Goal: Task Accomplishment & Management: Manage account settings

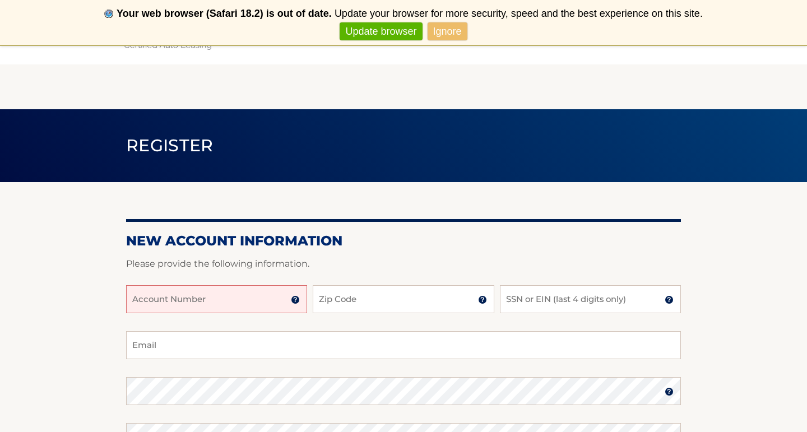
scroll to position [54, 0]
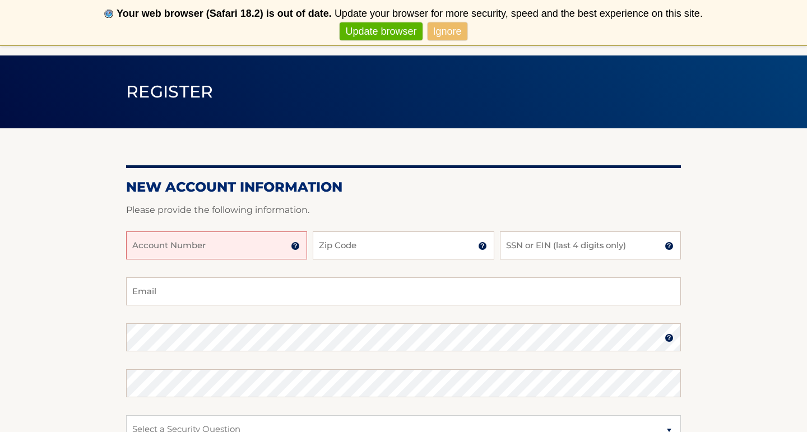
click at [240, 244] on input "Account Number" at bounding box center [216, 246] width 181 height 28
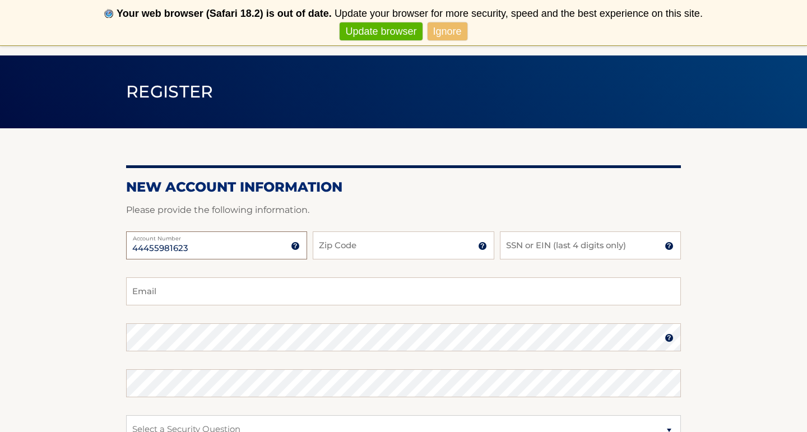
type input "44455981623"
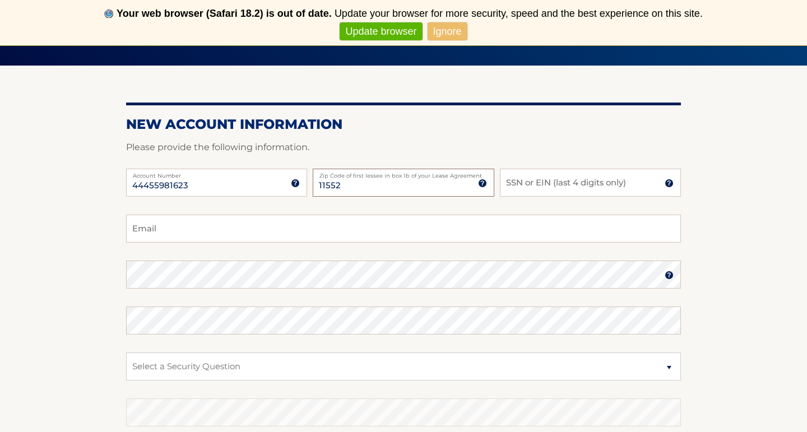
type input "11552"
click at [534, 185] on input "SSN or EIN (last 4 digits only)" at bounding box center [590, 183] width 181 height 28
type input "7179"
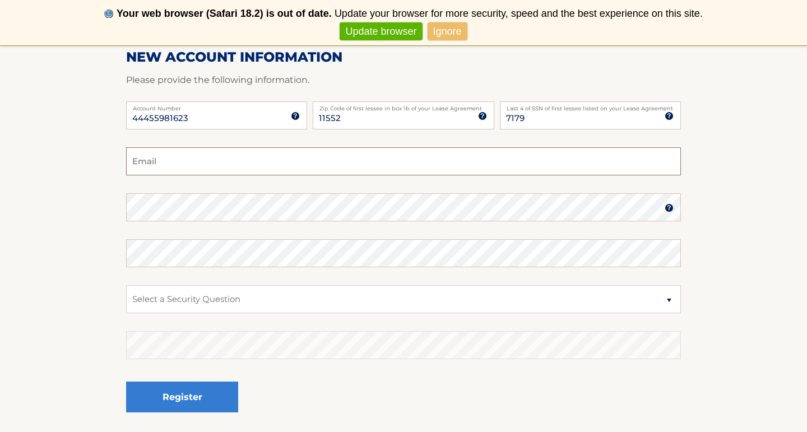
scroll to position [185, 0]
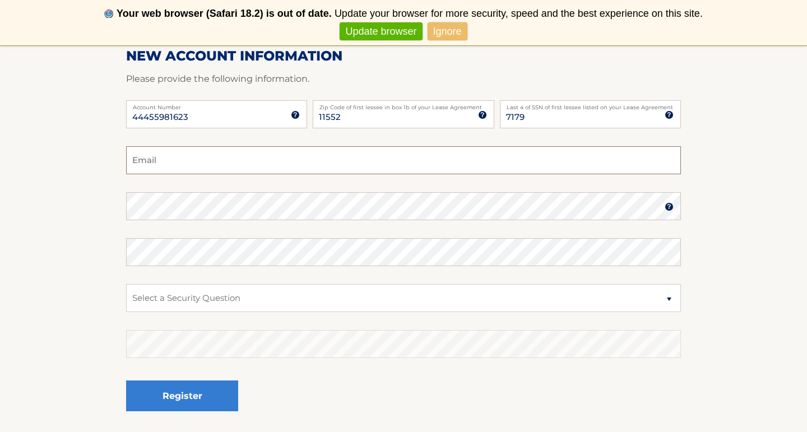
click at [290, 160] on input "Email" at bounding box center [403, 160] width 555 height 28
type input "ajwengrofsky@gmail.com"
select select "2"
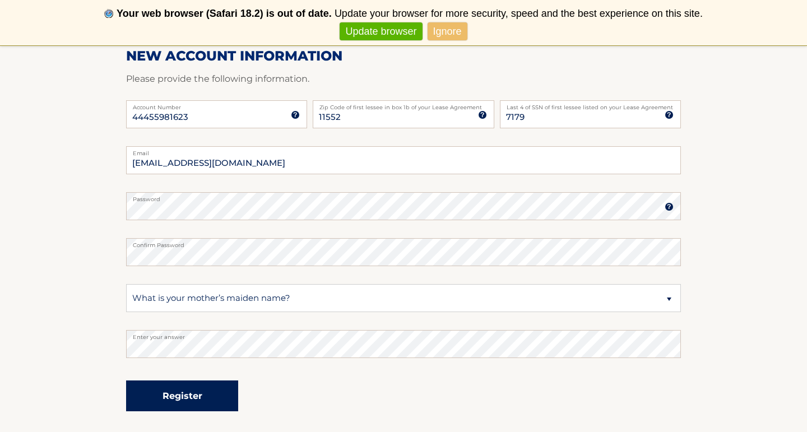
click at [199, 399] on button "Register" at bounding box center [182, 396] width 112 height 31
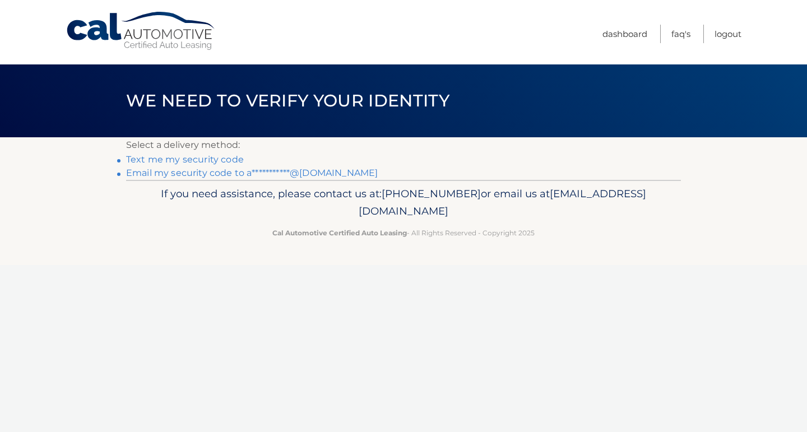
click at [291, 246] on footer "If you need assistance, please contact us at: [PHONE_NUMBER] or email us at [EM…" at bounding box center [403, 222] width 807 height 85
click at [216, 163] on link "Text me my security code" at bounding box center [185, 159] width 118 height 11
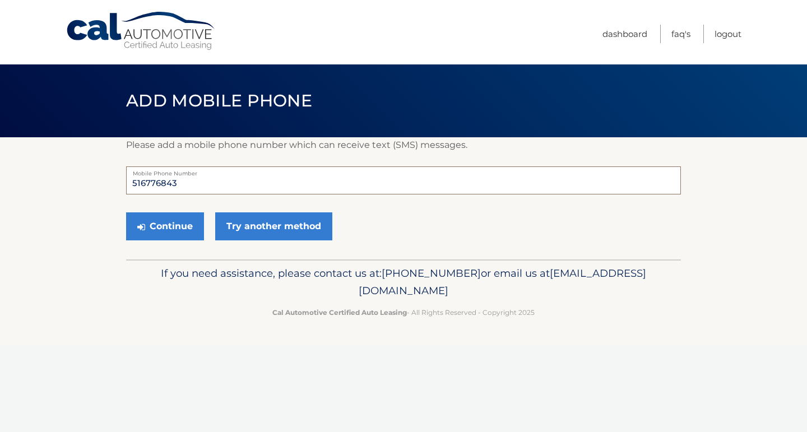
type input "5167768437"
click at [179, 231] on button "Continue" at bounding box center [165, 226] width 78 height 28
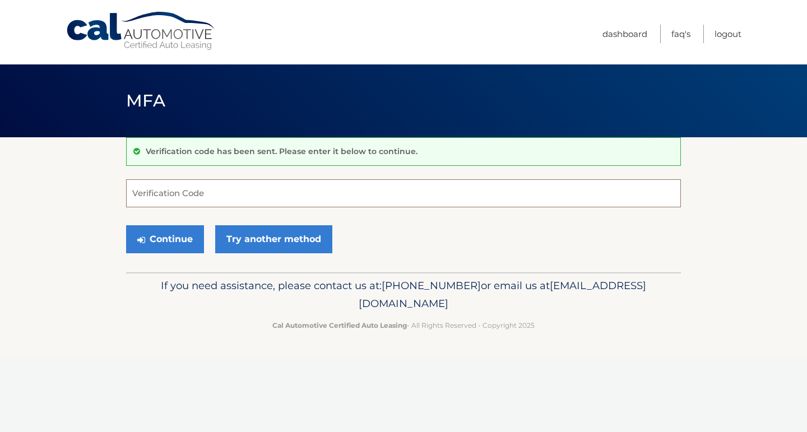
click at [187, 196] on input "Verification Code" at bounding box center [403, 193] width 555 height 28
type input "325238"
click at [165, 239] on button "Continue" at bounding box center [165, 239] width 78 height 28
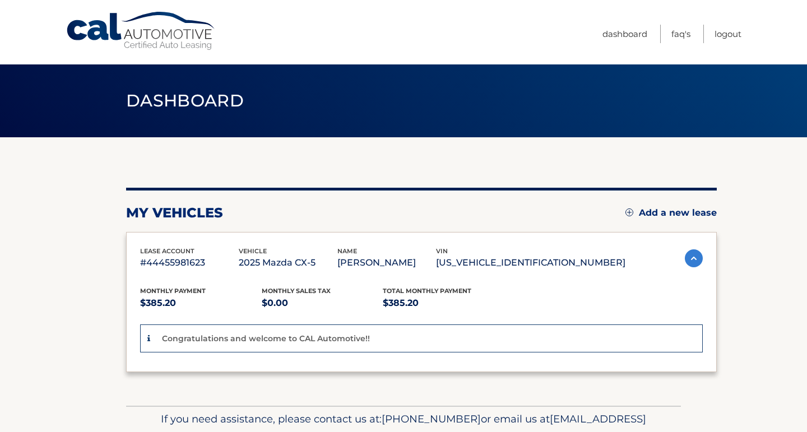
click at [170, 248] on span "lease account" at bounding box center [167, 251] width 54 height 8
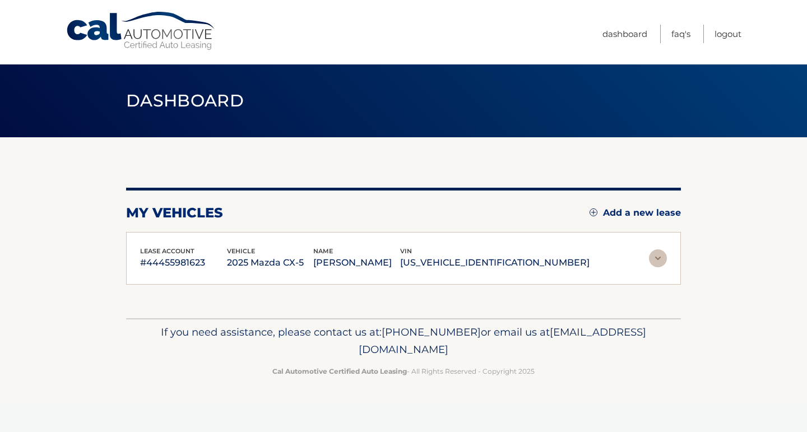
click at [170, 248] on span "lease account" at bounding box center [167, 251] width 54 height 8
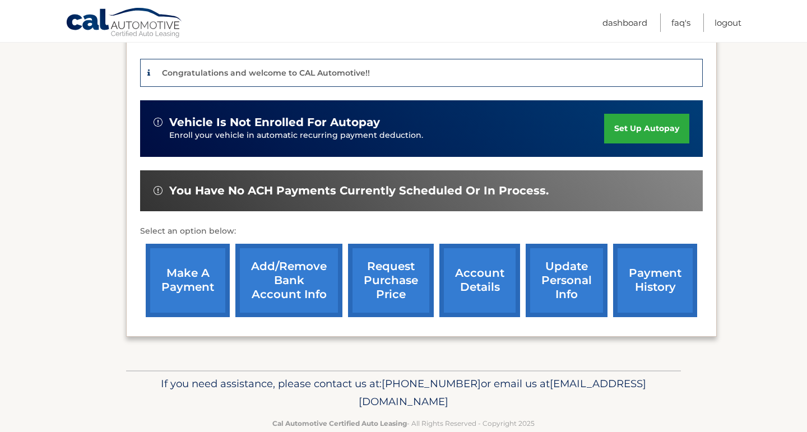
scroll to position [272, 0]
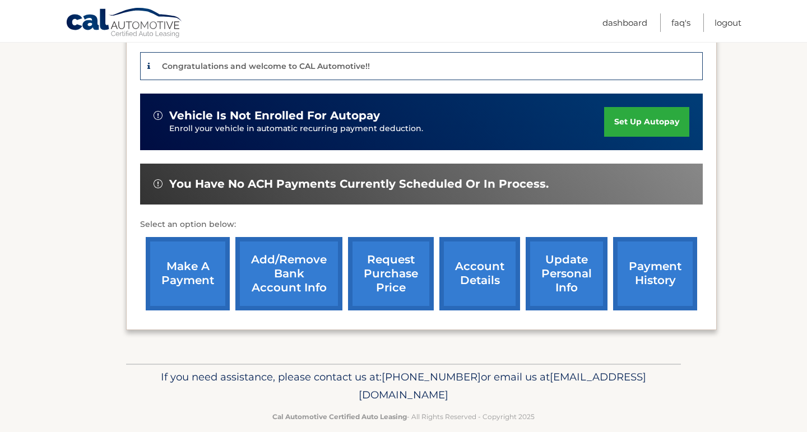
click at [632, 120] on link "set up autopay" at bounding box center [646, 122] width 85 height 30
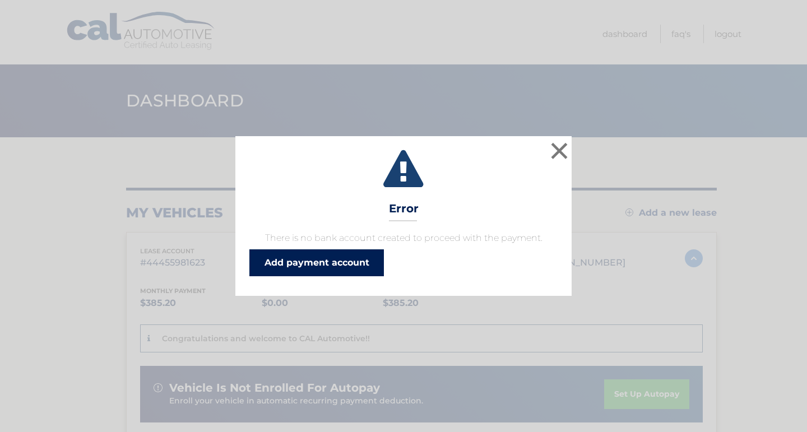
click at [356, 260] on link "Add payment account" at bounding box center [316, 262] width 135 height 27
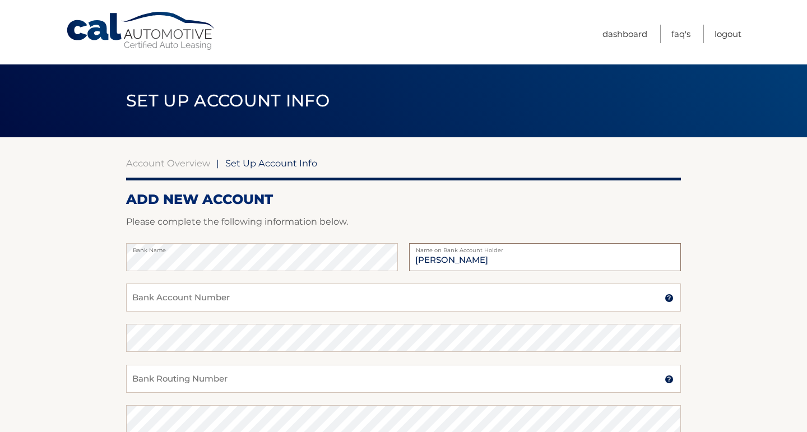
type input "[PERSON_NAME]"
click at [271, 299] on input "Bank Account Number" at bounding box center [403, 298] width 555 height 28
type input "4440325482"
click at [243, 382] on input "Bank Routing Number" at bounding box center [403, 379] width 555 height 28
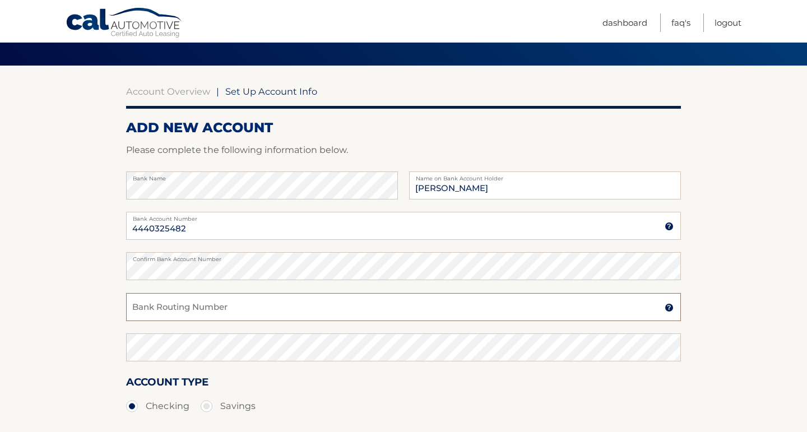
scroll to position [82, 0]
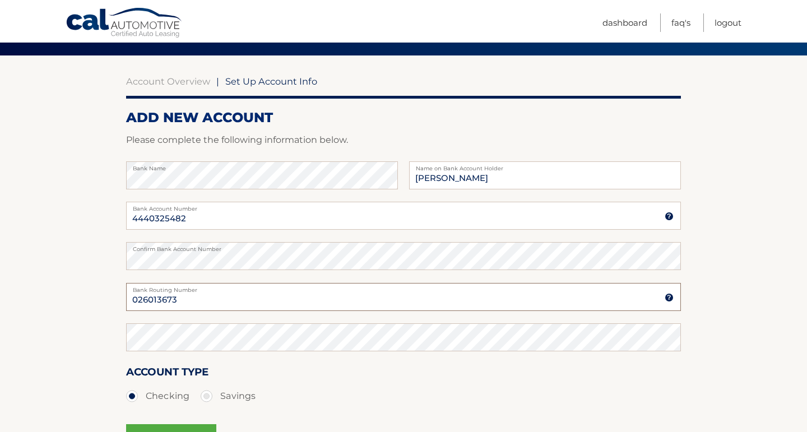
type input "026013673"
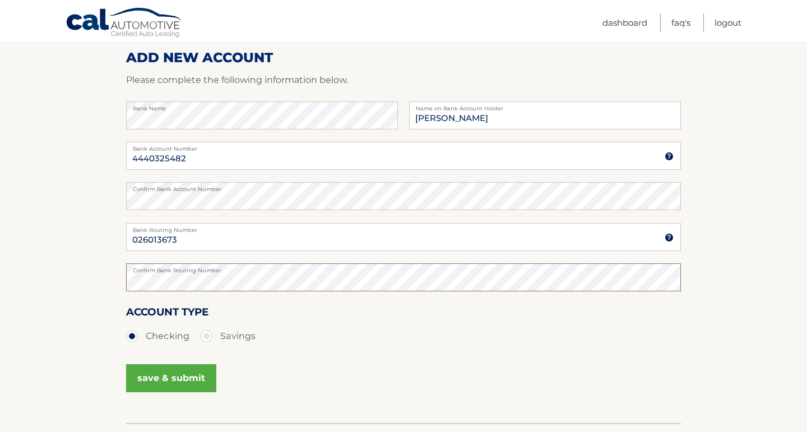
scroll to position [152, 0]
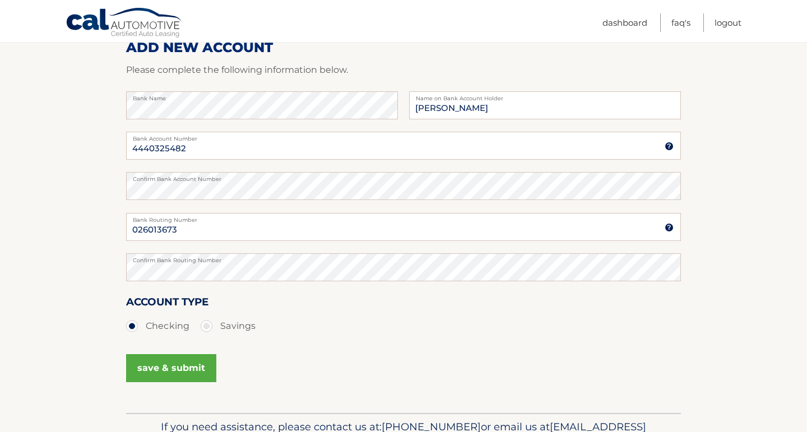
click at [202, 376] on button "save & submit" at bounding box center [171, 368] width 90 height 28
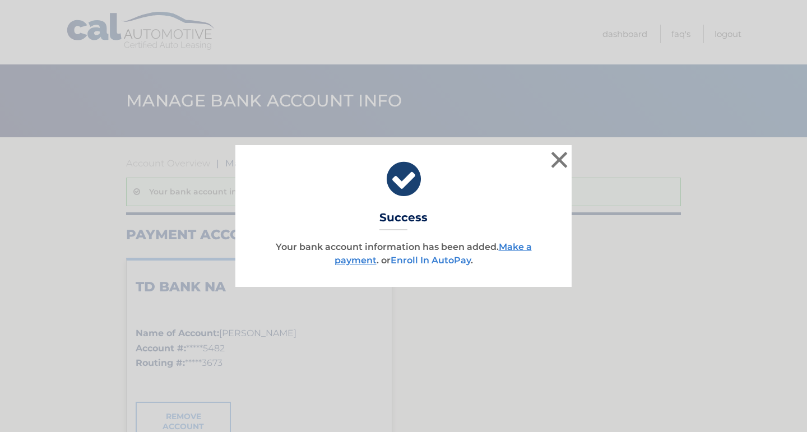
click at [429, 261] on link "Enroll In AutoPay" at bounding box center [431, 260] width 80 height 11
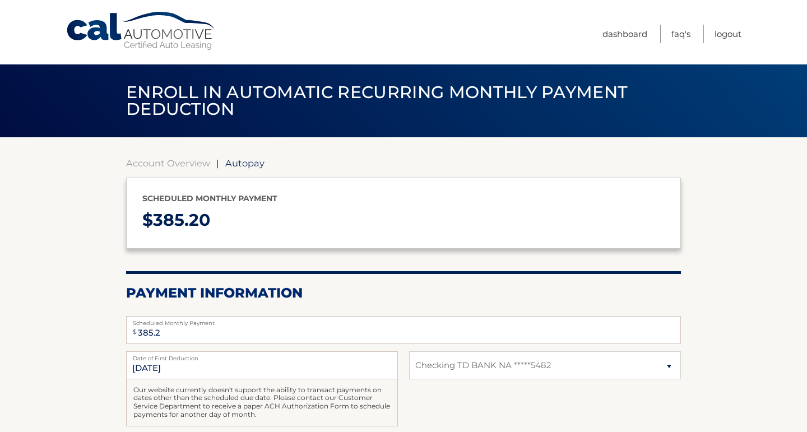
select select "NmFlNmJhZjUtY2Q0OS00MzJmLTlhMWEtNTg1YmE3NmE4MmQw"
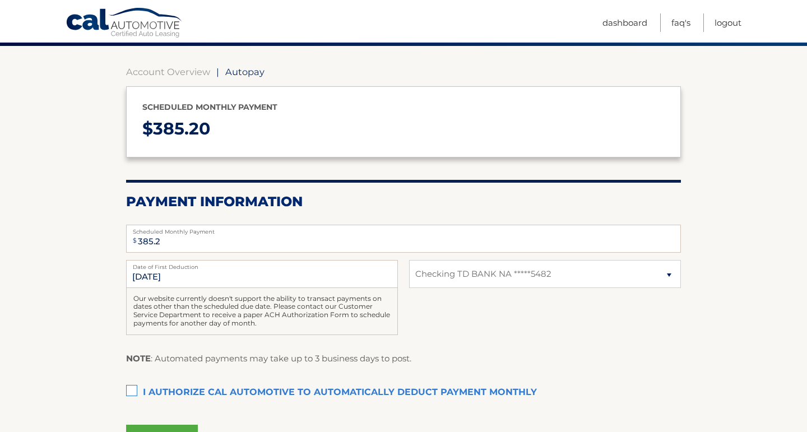
scroll to position [105, 0]
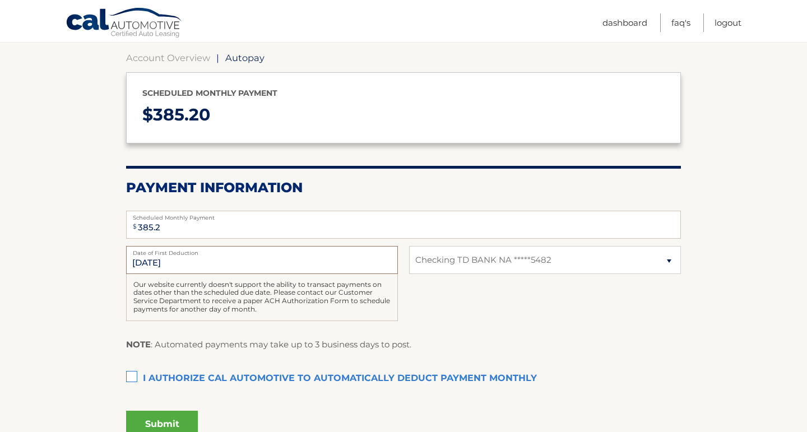
click at [364, 257] on input "9/1/2025" at bounding box center [262, 260] width 272 height 28
click at [147, 267] on input "9/1/2025" at bounding box center [262, 260] width 272 height 28
click at [148, 262] on input "9/1/2025" at bounding box center [262, 260] width 272 height 28
click at [496, 343] on div "NOTE : Automated payments may take up to 3 business days to post." at bounding box center [403, 348] width 555 height 23
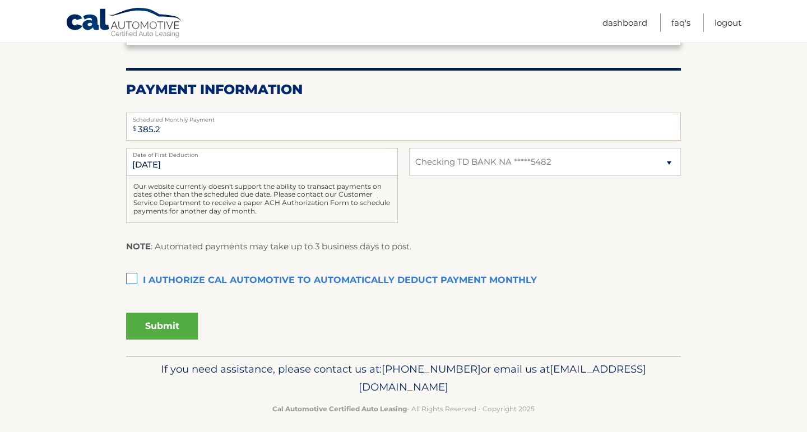
scroll to position [204, 0]
click at [145, 161] on input "9/1/2025" at bounding box center [262, 161] width 272 height 28
click at [166, 164] on input "9/1/2025" at bounding box center [262, 161] width 272 height 28
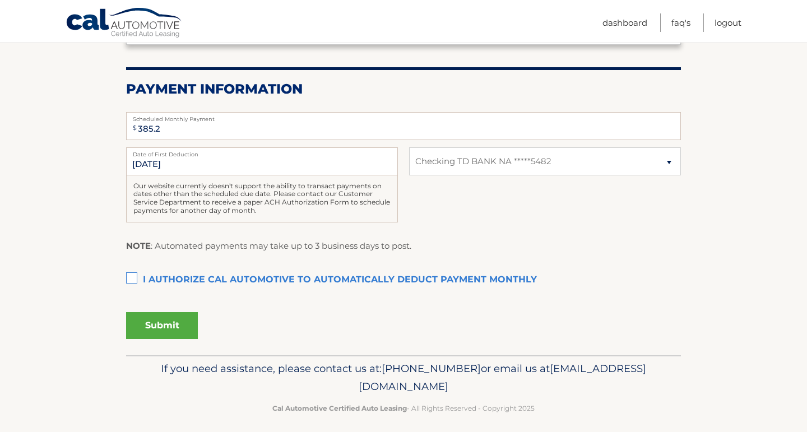
click at [135, 274] on label "I authorize cal automotive to automatically deduct payment monthly This checkbo…" at bounding box center [403, 280] width 555 height 22
click at [0, 0] on input "I authorize cal automotive to automatically deduct payment monthly This checkbo…" at bounding box center [0, 0] width 0 height 0
click at [103, 266] on section "Account Overview | Autopay Scheduled monthly payment $ 385.20 Payment Informati…" at bounding box center [403, 144] width 807 height 422
click at [153, 321] on button "Submit" at bounding box center [162, 325] width 72 height 27
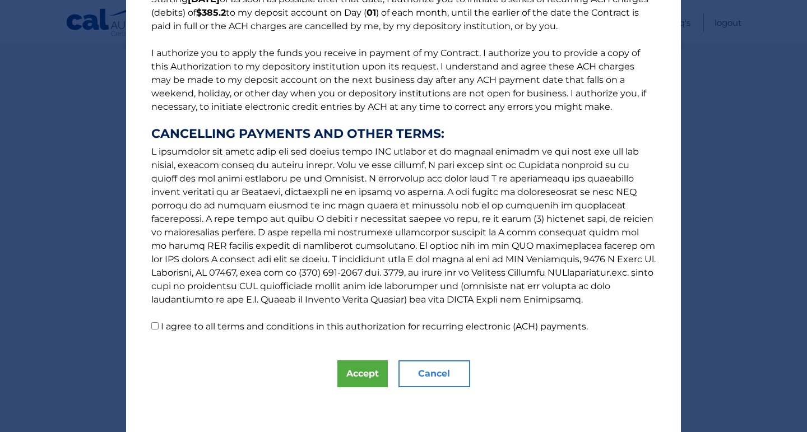
scroll to position [111, 0]
click at [316, 325] on label "I agree to all terms and conditions in this authorization for recurring electro…" at bounding box center [374, 326] width 427 height 11
click at [159, 325] on input "I agree to all terms and conditions in this authorization for recurring electro…" at bounding box center [154, 325] width 7 height 7
checkbox input "true"
click at [351, 378] on button "Accept" at bounding box center [362, 373] width 50 height 27
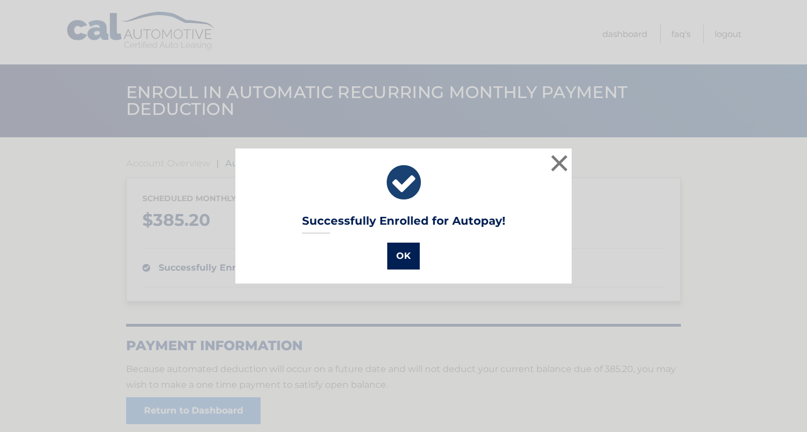
click at [401, 252] on button "OK" at bounding box center [403, 256] width 33 height 27
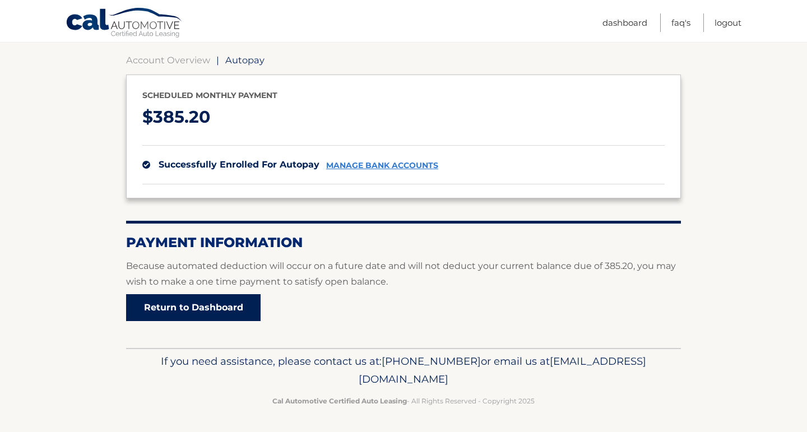
scroll to position [102, 0]
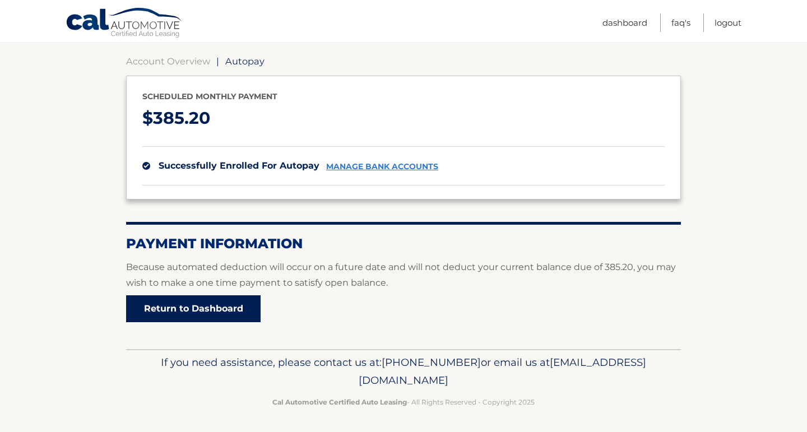
click at [204, 305] on link "Return to Dashboard" at bounding box center [193, 308] width 135 height 27
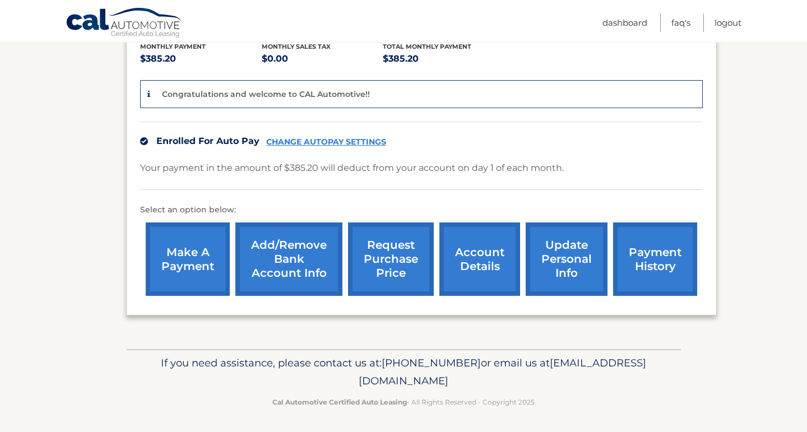
scroll to position [244, 0]
click at [578, 284] on link "update personal info" at bounding box center [567, 259] width 82 height 73
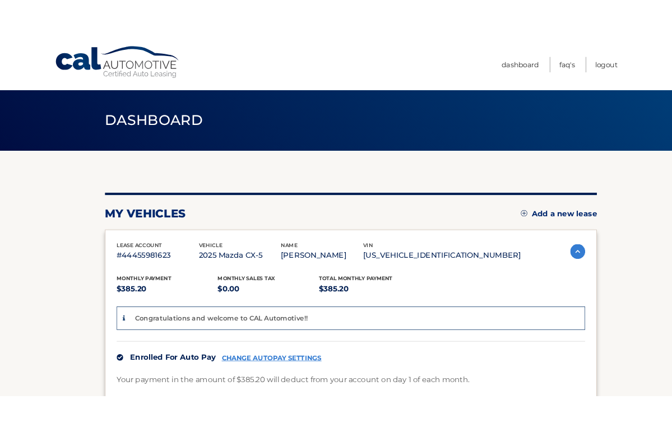
scroll to position [0, 0]
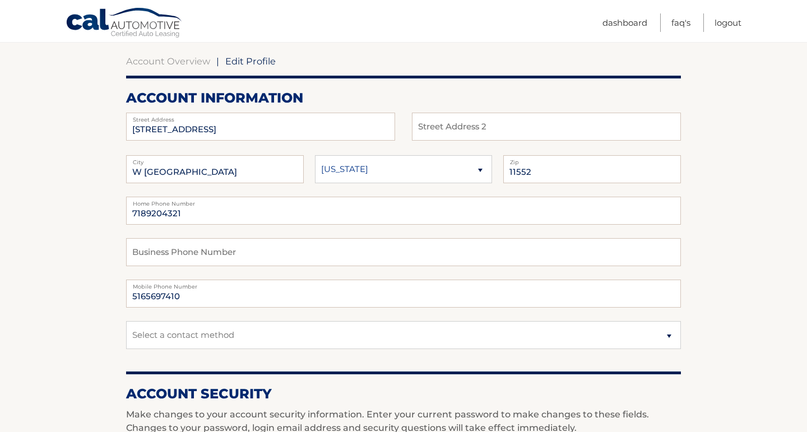
scroll to position [124, 0]
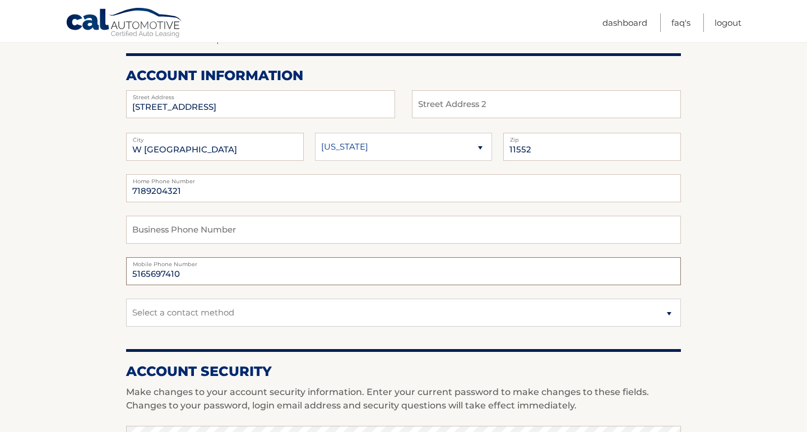
click at [501, 273] on input "5165697410" at bounding box center [403, 271] width 555 height 28
type input "5167768437"
click at [76, 242] on section "Account Overview | Edit Profile account information 784 WILDWOOD RD Street Addr…" at bounding box center [403, 421] width 807 height 816
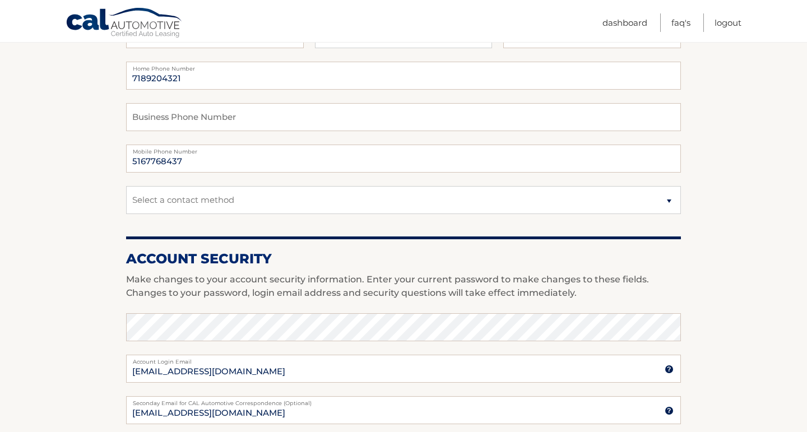
scroll to position [307, 0]
